Goal: Information Seeking & Learning: Find specific fact

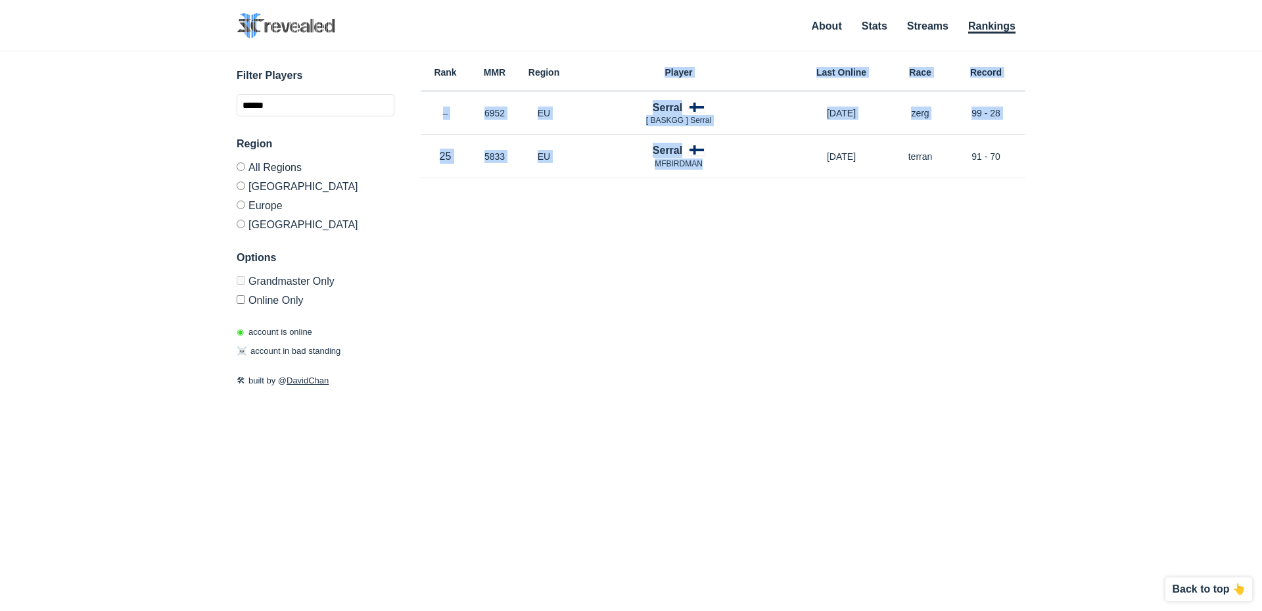
drag, startPoint x: 650, startPoint y: 128, endPoint x: 813, endPoint y: 227, distance: 190.8
click at [804, 210] on div "Rank MMR Region Player Last Online Race Record Rank – MMR 6952 Region EU Serral…" at bounding box center [723, 281] width 605 height 461
click at [843, 287] on div "Rank MMR Region Player Last Online Race Record Rank – MMR 6952 Region EU Serral…" at bounding box center [723, 281] width 605 height 461
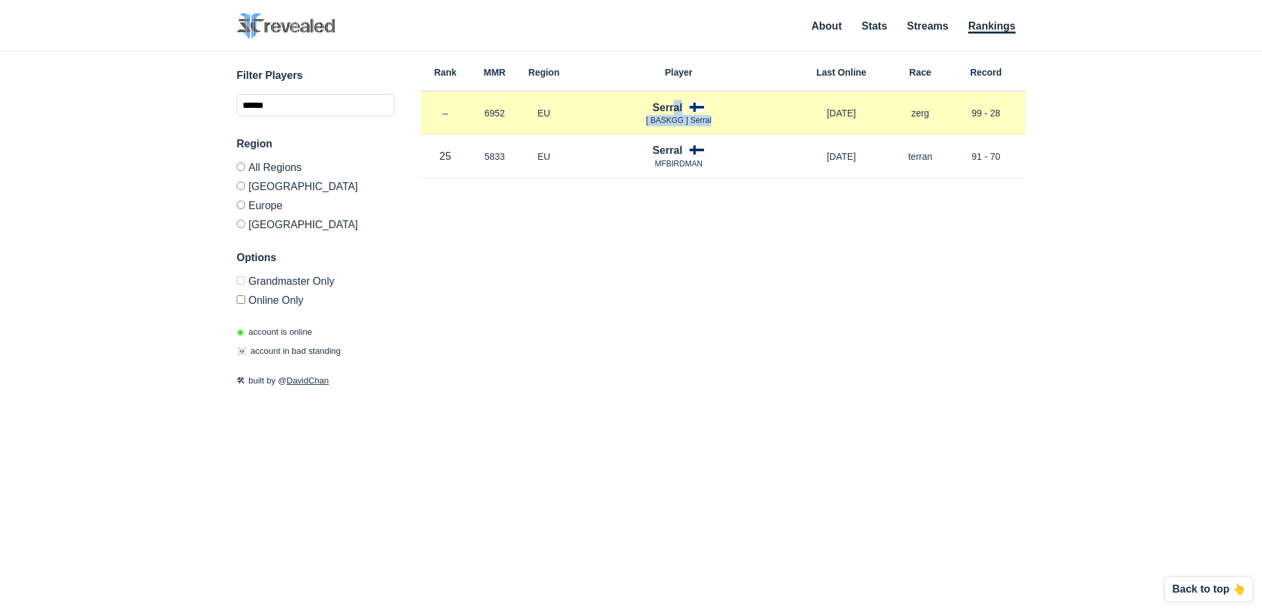
drag, startPoint x: 670, startPoint y: 107, endPoint x: 683, endPoint y: 126, distance: 23.2
click at [670, 108] on div "Serral [ BASKGG ] Serral" at bounding box center [678, 113] width 220 height 27
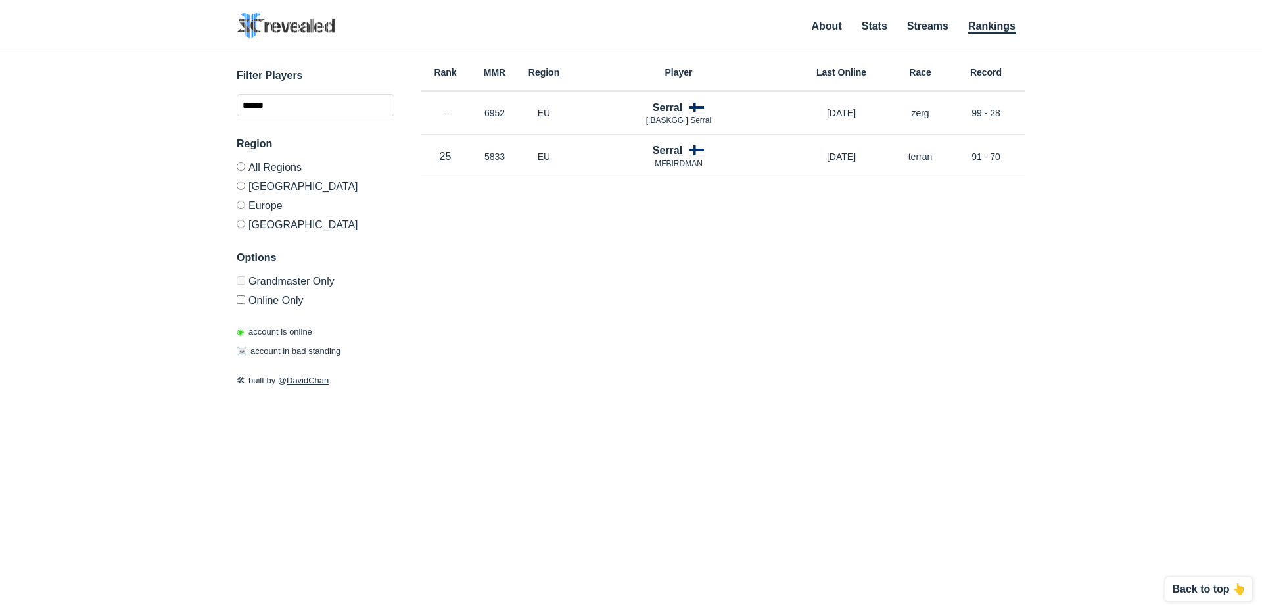
click at [773, 216] on div "Rank MMR Region Player Last Online Race Record Rank – MMR 6952 Region EU Serral…" at bounding box center [723, 281] width 605 height 461
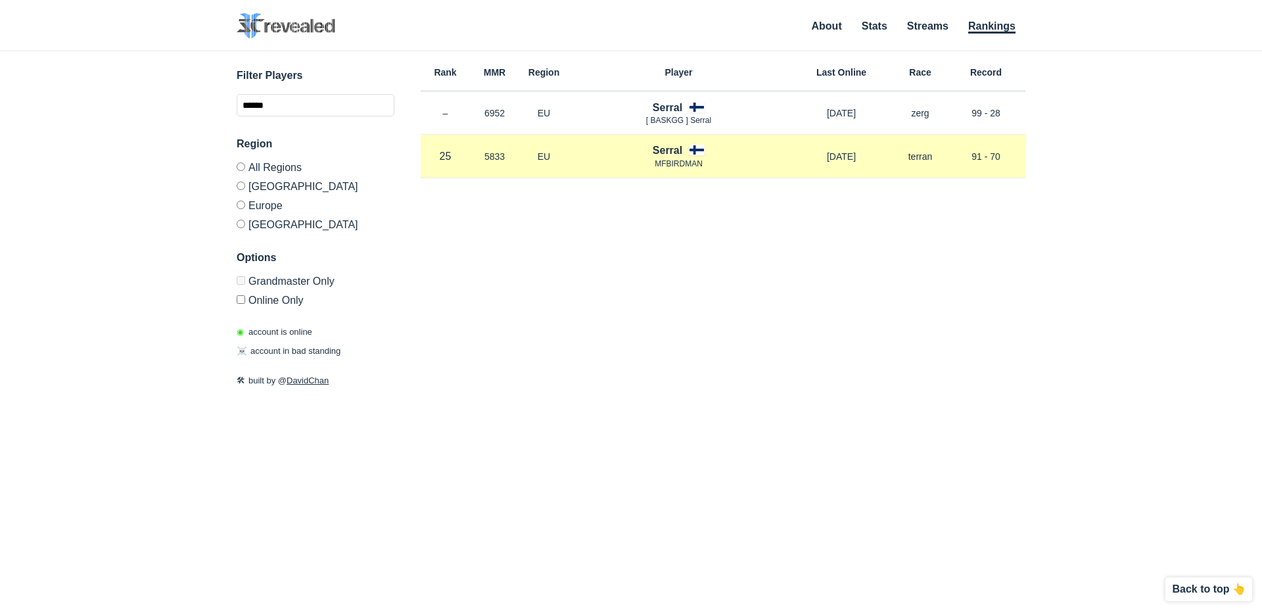
click at [673, 151] on h4 "Serral" at bounding box center [668, 150] width 30 height 15
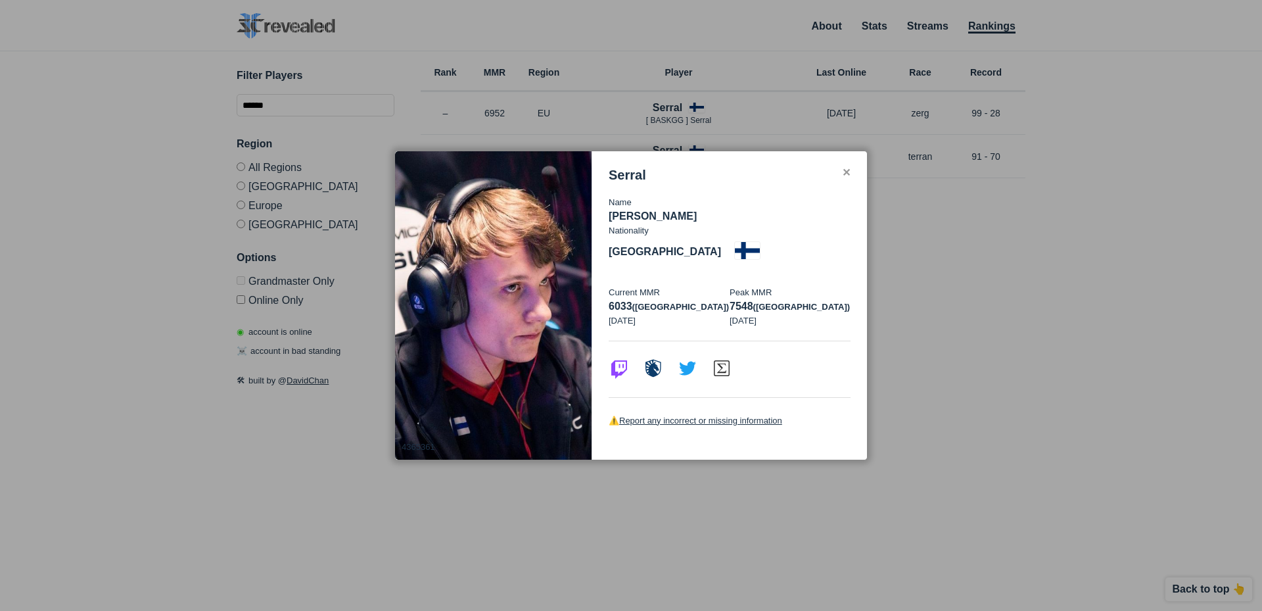
click at [846, 178] on div "✕" at bounding box center [846, 173] width 9 height 11
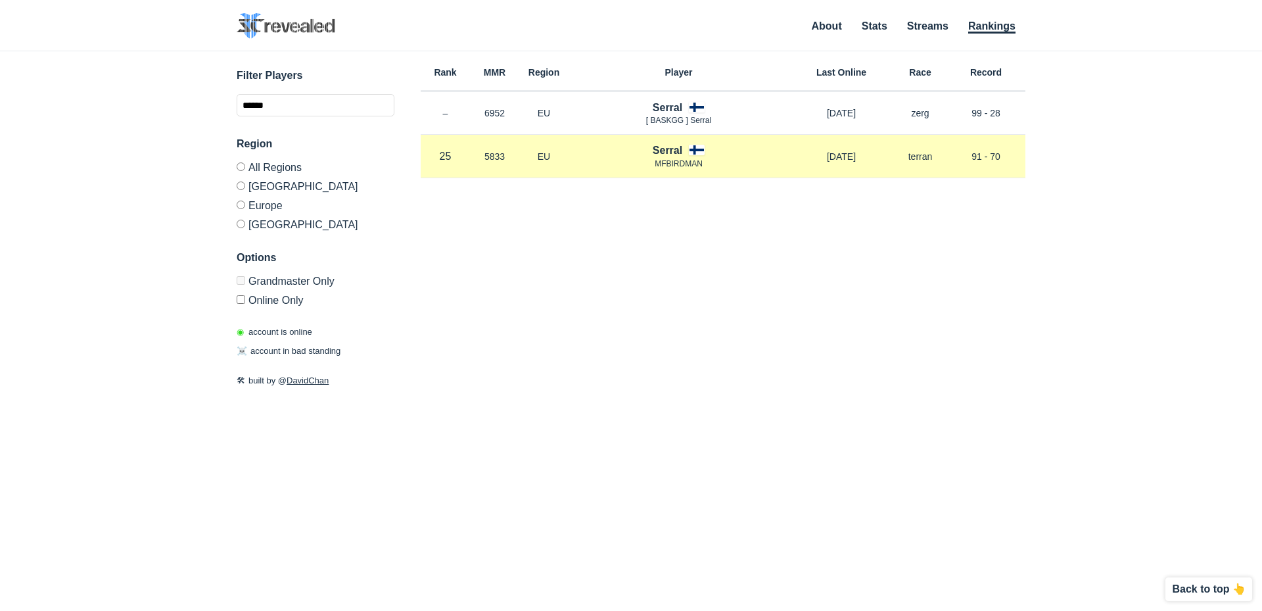
click at [671, 147] on h4 "Serral" at bounding box center [668, 150] width 30 height 15
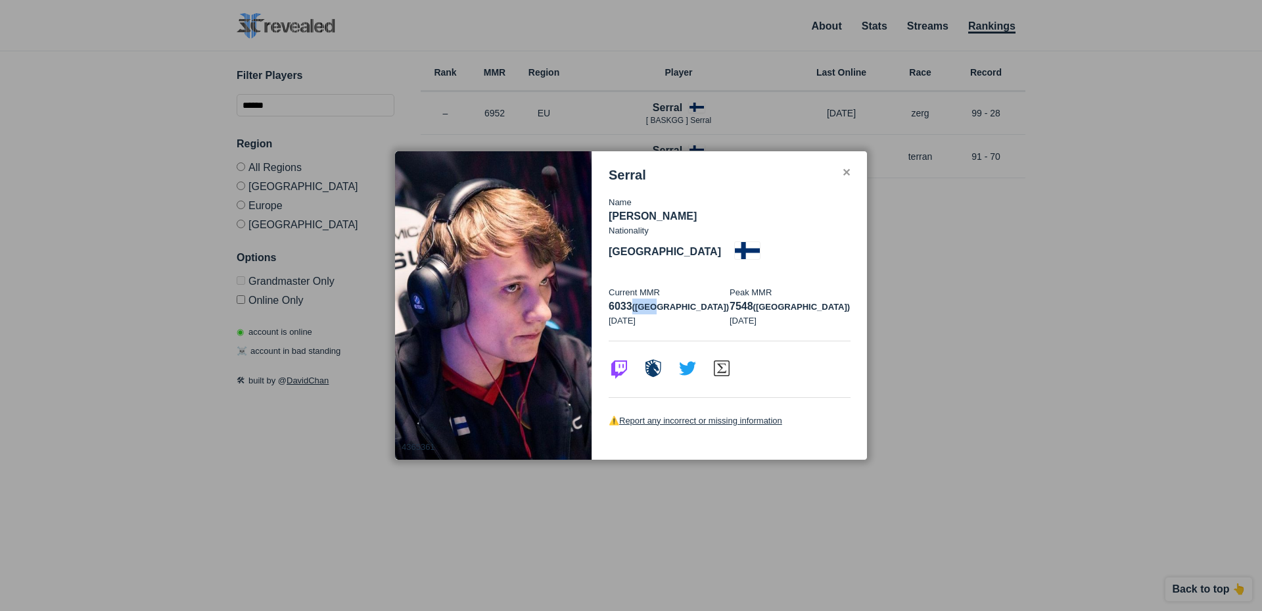
drag, startPoint x: 658, startPoint y: 292, endPoint x: 631, endPoint y: 288, distance: 27.2
click at [631, 298] on p "6033 (eu)" at bounding box center [669, 306] width 121 height 16
click at [753, 315] on div "Name [PERSON_NAME] Nationality [DEMOGRAPHIC_DATA] Current MMR 6033 (eu) [DATE] …" at bounding box center [730, 262] width 242 height 158
drag, startPoint x: 726, startPoint y: 292, endPoint x: 795, endPoint y: 305, distance: 70.2
click at [763, 291] on div "Current MMR 6033 (eu) [DATE] Peak MMR 7548 (eu) [DATE]" at bounding box center [730, 306] width 242 height 41
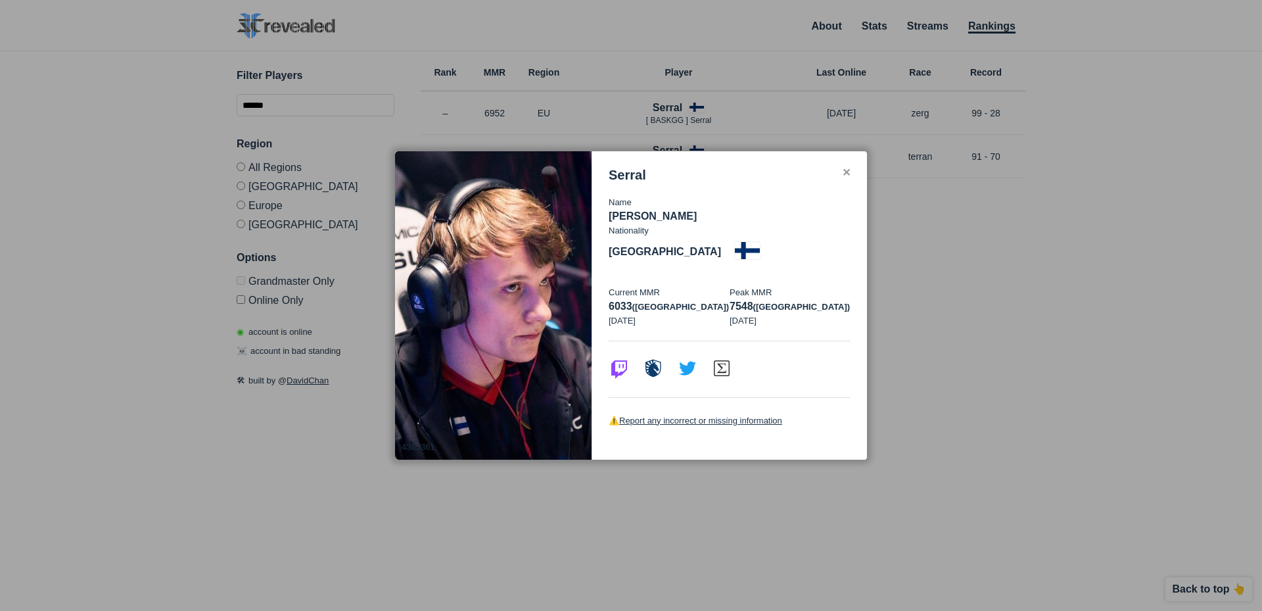
click at [798, 314] on p "[DATE]" at bounding box center [789, 320] width 121 height 13
drag, startPoint x: 726, startPoint y: 291, endPoint x: 752, endPoint y: 290, distance: 26.3
click at [752, 290] on div "Current MMR 6033 (eu) [DATE] Peak MMR 7548 (eu) [DATE]" at bounding box center [730, 306] width 242 height 41
drag, startPoint x: 835, startPoint y: 341, endPoint x: 753, endPoint y: 138, distance: 218.8
click at [836, 342] on div at bounding box center [730, 368] width 242 height 57
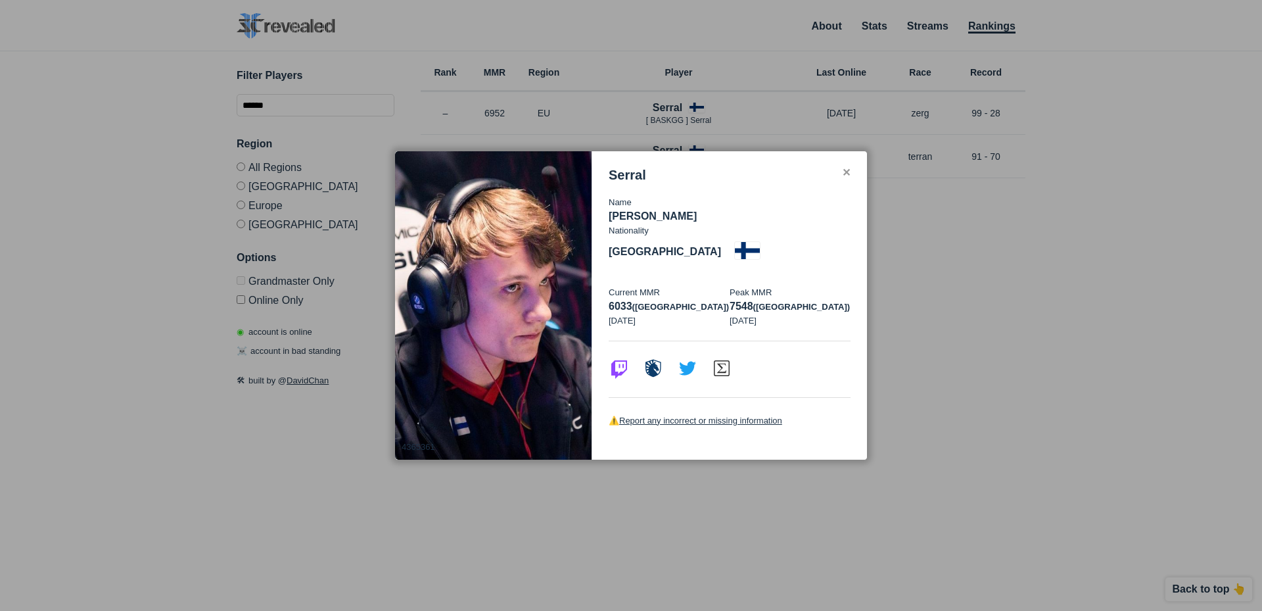
drag, startPoint x: 837, startPoint y: 188, endPoint x: 846, endPoint y: 188, distance: 9.2
click at [839, 183] on div "Serral" at bounding box center [730, 175] width 242 height 15
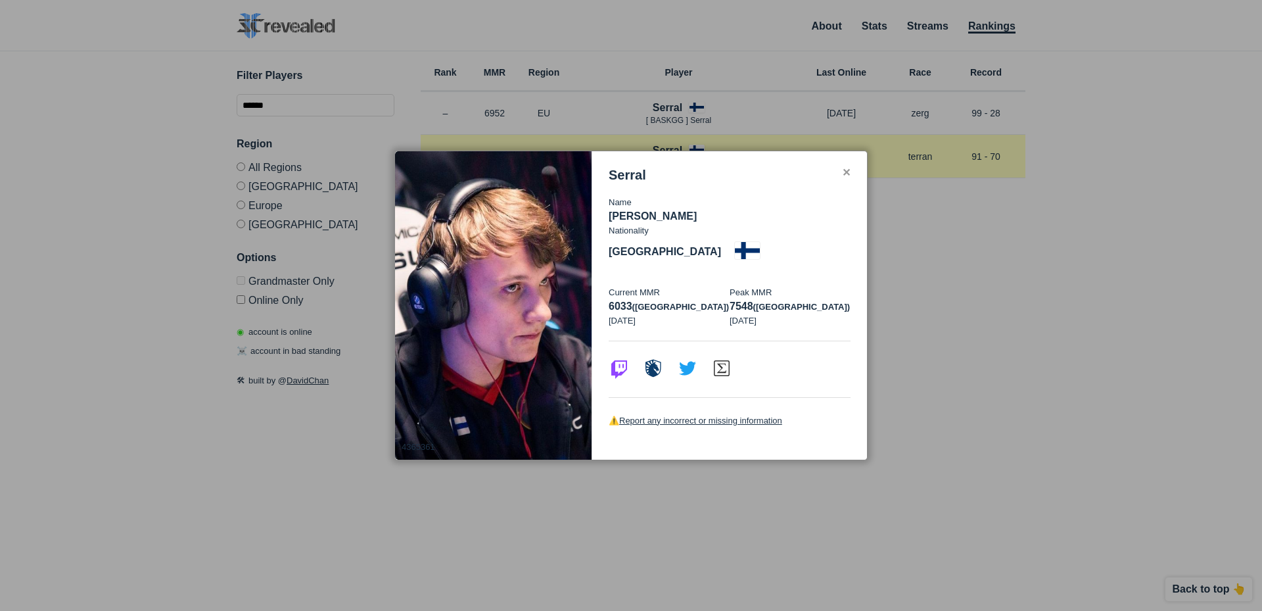
drag, startPoint x: 849, startPoint y: 188, endPoint x: 822, endPoint y: 173, distance: 30.9
click at [850, 178] on div "✕" at bounding box center [846, 173] width 9 height 11
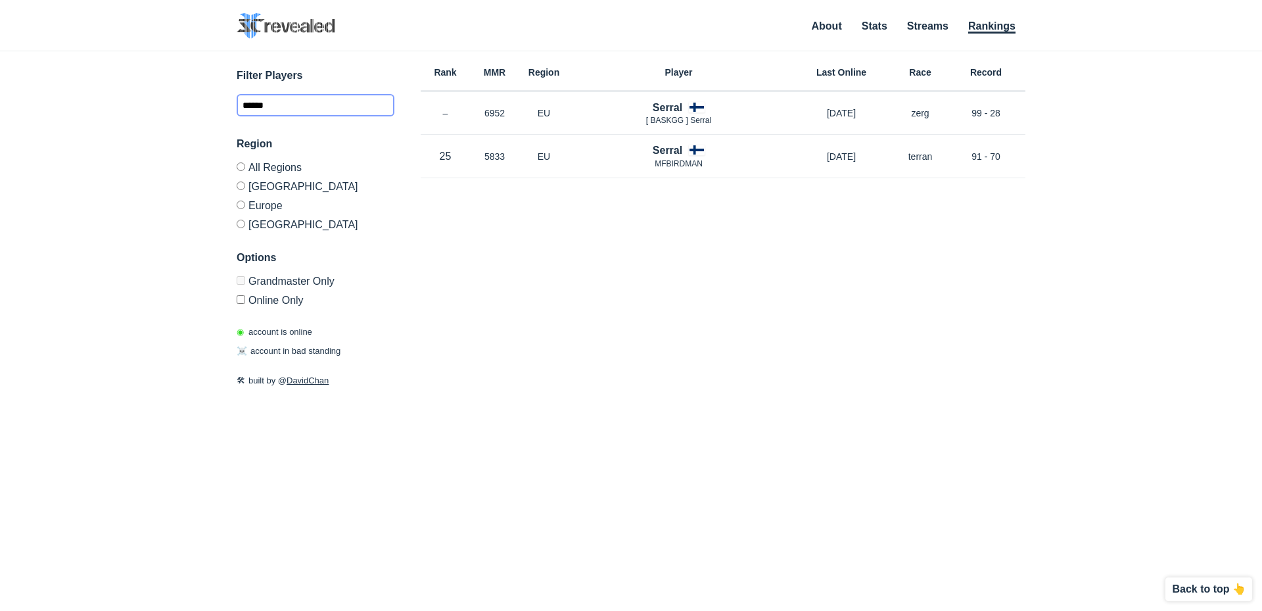
drag, startPoint x: 336, startPoint y: 104, endPoint x: 147, endPoint y: 109, distance: 189.3
click at [152, 109] on div "✕ 4365361 Serral Name [PERSON_NAME] Nationality [DEMOGRAPHIC_DATA] Current MMR …" at bounding box center [630, 314] width 1235 height 526
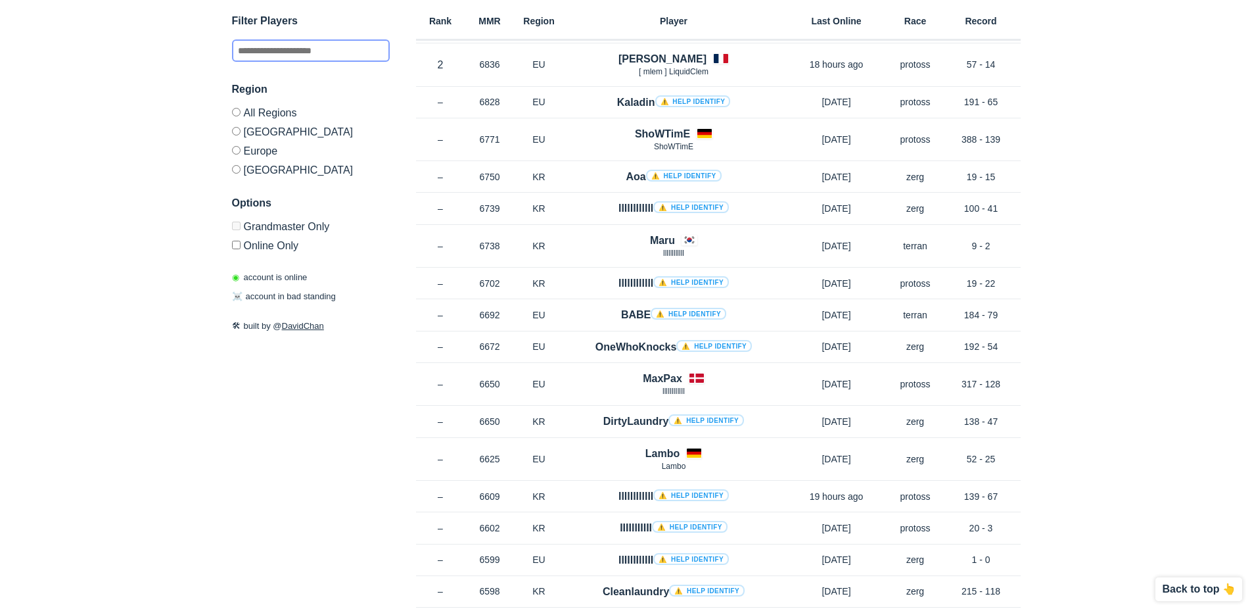
scroll to position [131, 0]
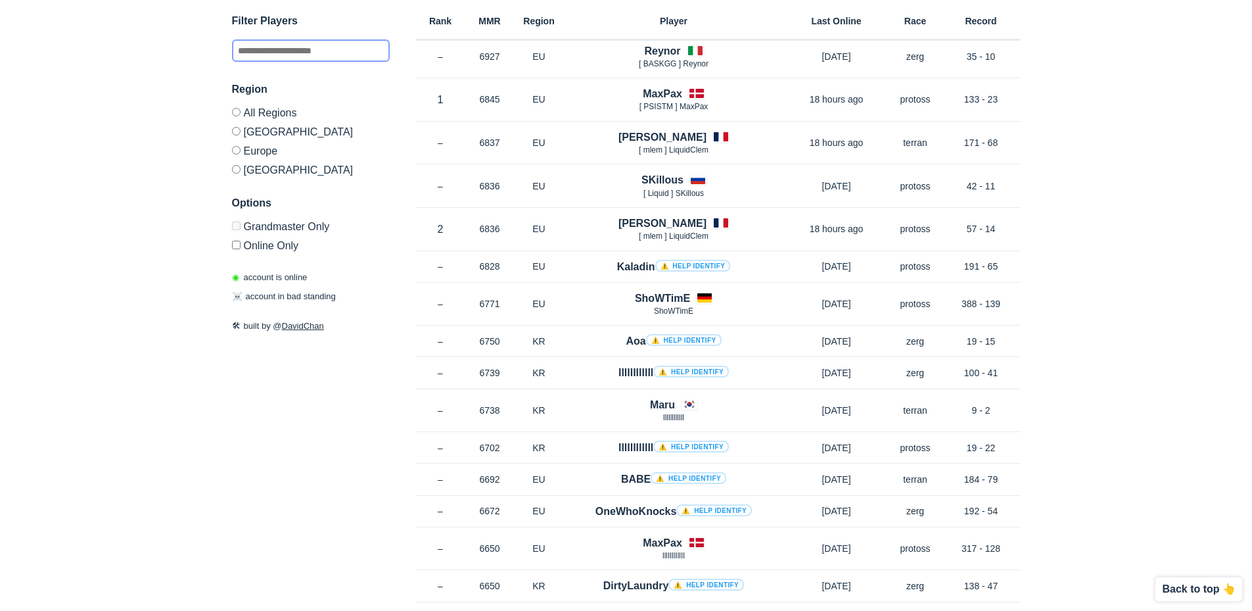
click at [286, 53] on input "text" at bounding box center [311, 50] width 158 height 22
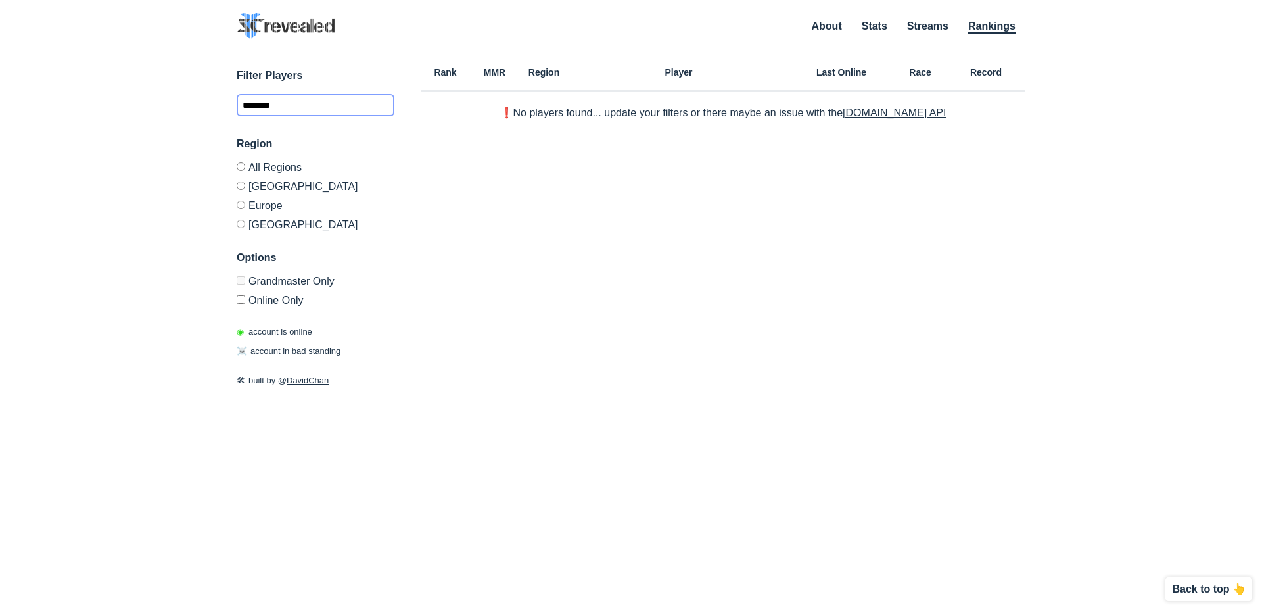
drag, startPoint x: 333, startPoint y: 101, endPoint x: 131, endPoint y: 104, distance: 201.8
click at [122, 111] on div "✕ 4365361 Serral Name [PERSON_NAME] Nationality [DEMOGRAPHIC_DATA] Current MMR …" at bounding box center [630, 314] width 1235 height 526
type input "**********"
drag, startPoint x: 311, startPoint y: 108, endPoint x: 41, endPoint y: 57, distance: 275.6
click at [60, 68] on div "**********" at bounding box center [630, 314] width 1235 height 526
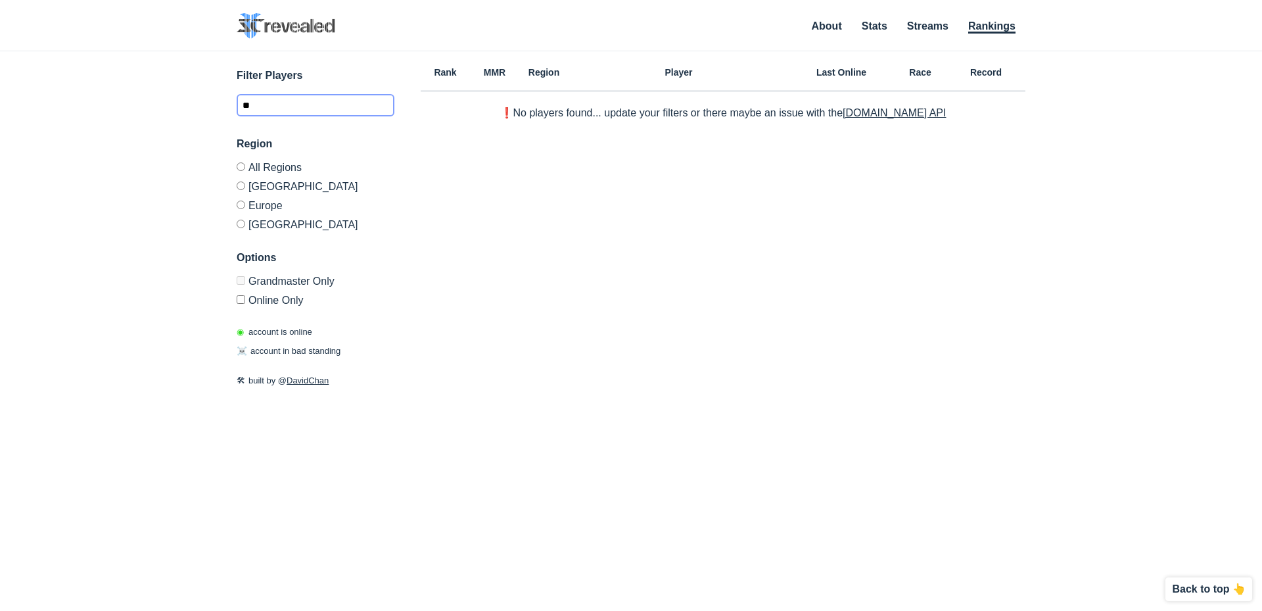
type input "*"
